Goal: Information Seeking & Learning: Stay updated

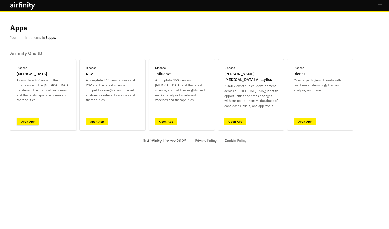
click at [29, 124] on link "Open App" at bounding box center [28, 121] width 22 height 8
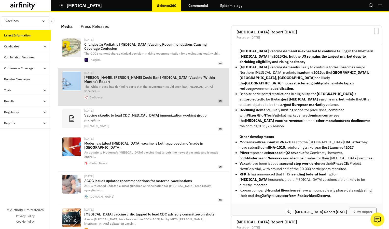
scroll to position [326, 149]
click at [118, 79] on p "[PERSON_NAME], [PERSON_NAME] Could Ban [MEDICAL_DATA] Vaccine ‘Within Months’: …" at bounding box center [153, 79] width 139 height 8
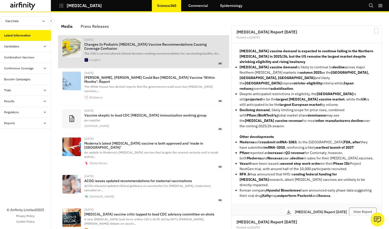
click at [175, 44] on p "Changes In Pediatric [MEDICAL_DATA] Vaccine Recommendations Causing Coverage Co…" at bounding box center [153, 46] width 139 height 8
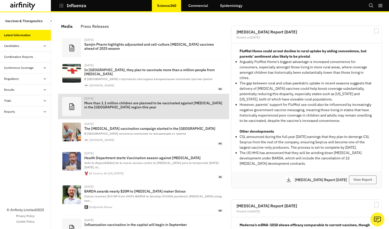
scroll to position [4, 4]
